Goal: Transaction & Acquisition: Purchase product/service

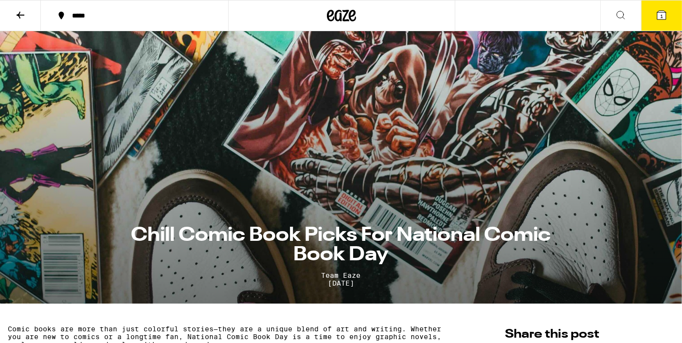
click at [370, 159] on section "Chill Comic Book Picks For National Comic Book Day Team Eaze Sep 25, 2025" at bounding box center [341, 167] width 682 height 272
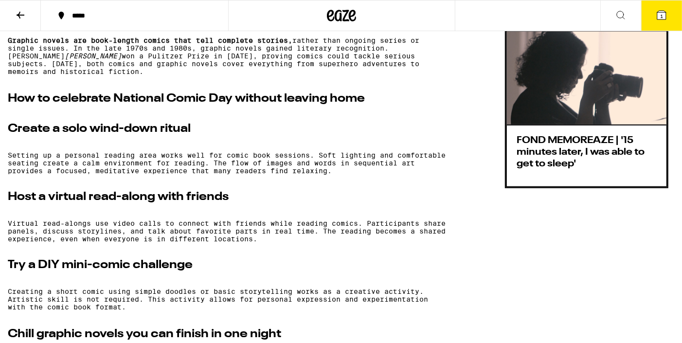
scroll to position [604, 0]
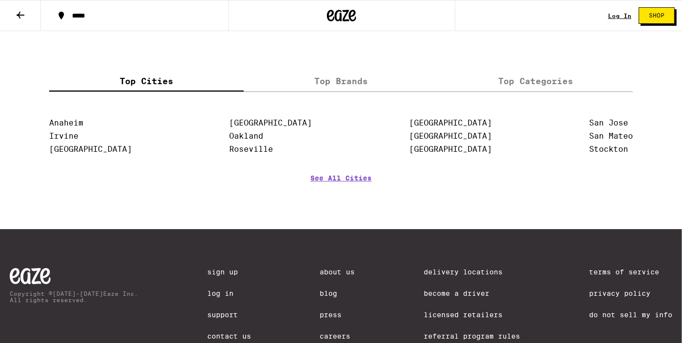
scroll to position [2236, 0]
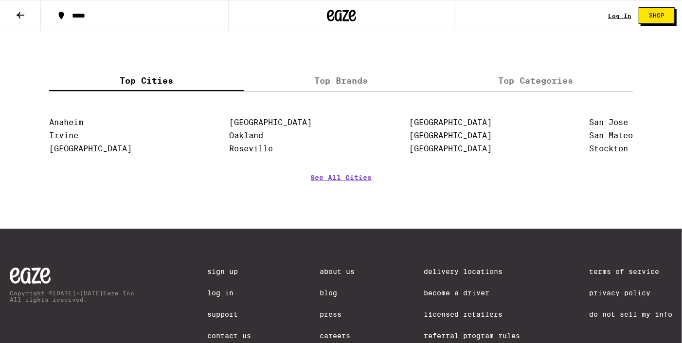
click at [322, 91] on label "Top Brands" at bounding box center [341, 80] width 194 height 21
click at [0, 0] on input "Top Brands" at bounding box center [0, 0] width 0 height 0
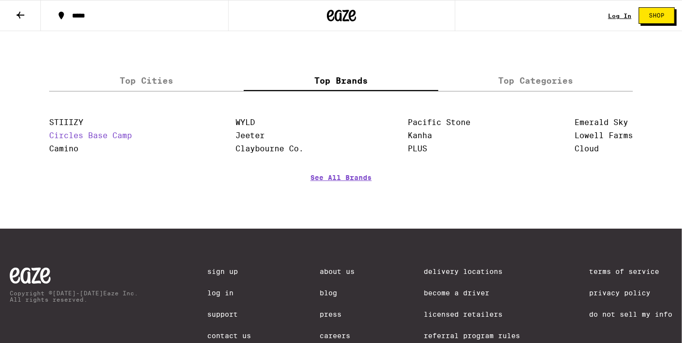
click at [116, 140] on link "Circles Base Camp" at bounding box center [90, 135] width 83 height 9
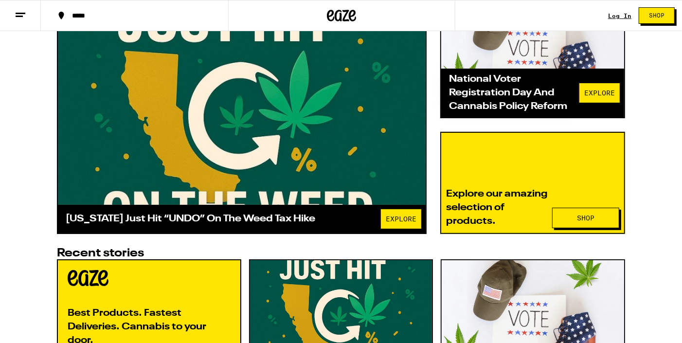
scroll to position [477, 0]
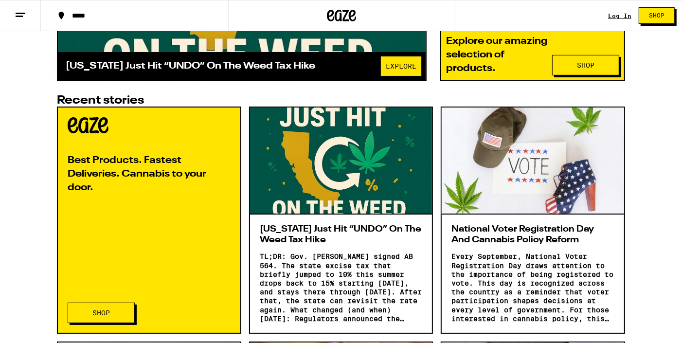
scroll to position [456, 0]
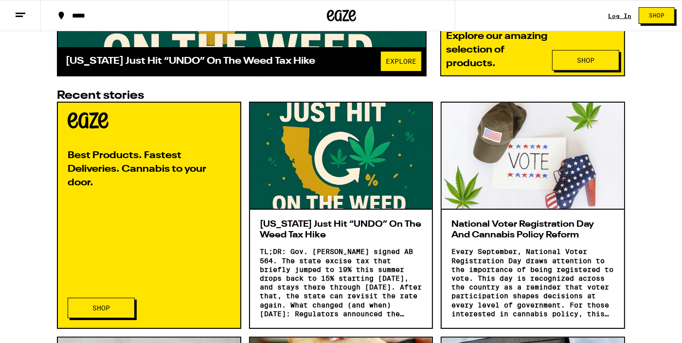
scroll to position [447, 0]
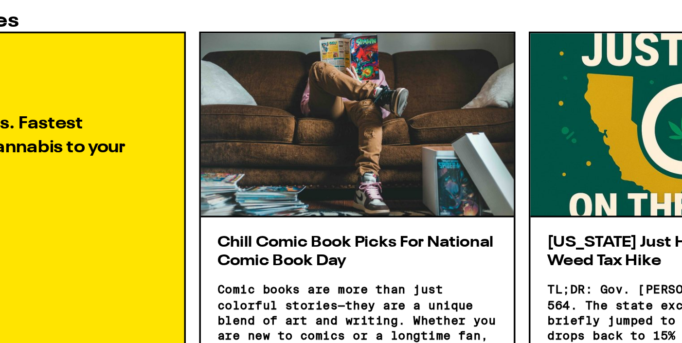
scroll to position [447, 0]
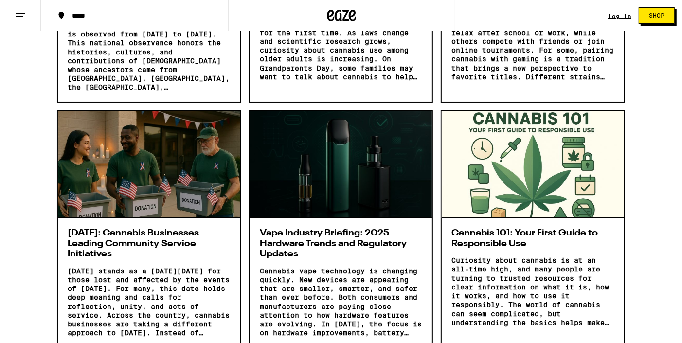
scroll to position [1382, 0]
